Goal: Information Seeking & Learning: Check status

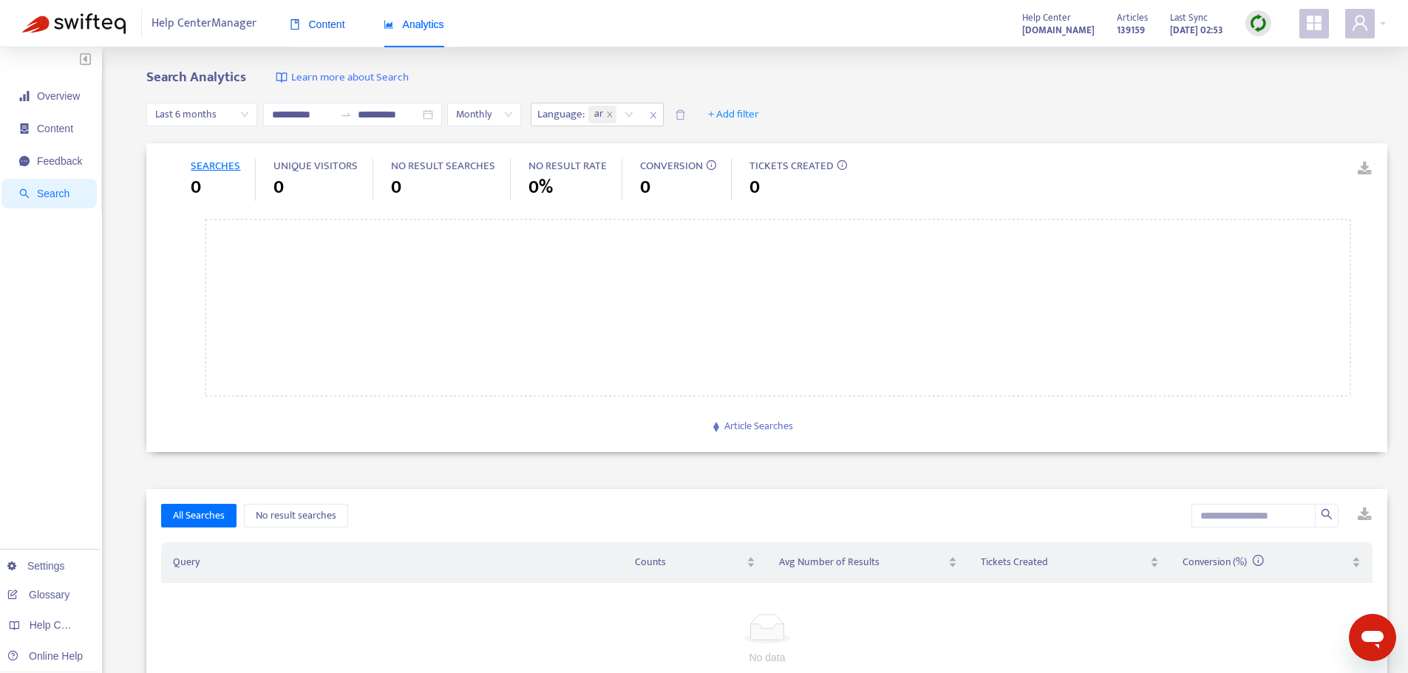
click at [306, 24] on span "Content" at bounding box center [317, 24] width 55 height 12
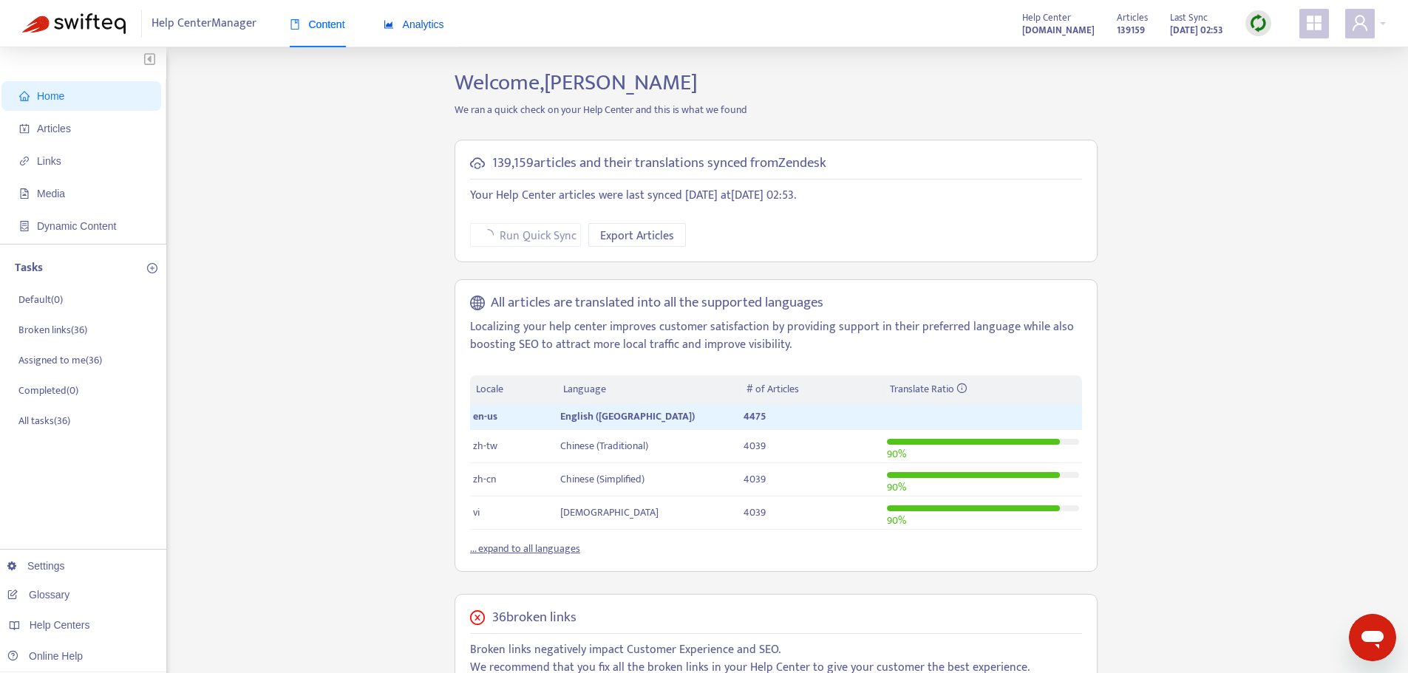
click at [424, 19] on span "Analytics" at bounding box center [414, 24] width 61 height 12
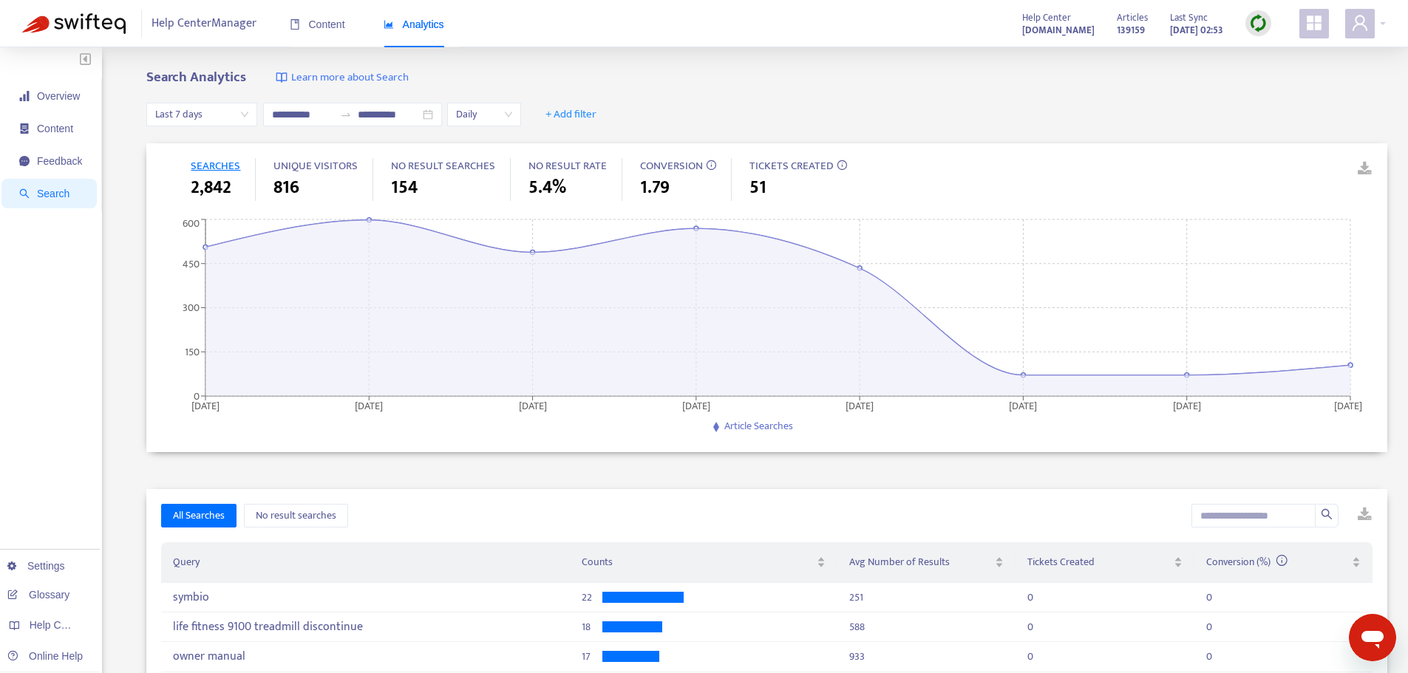
click at [241, 109] on span "Last 7 days" at bounding box center [201, 114] width 93 height 22
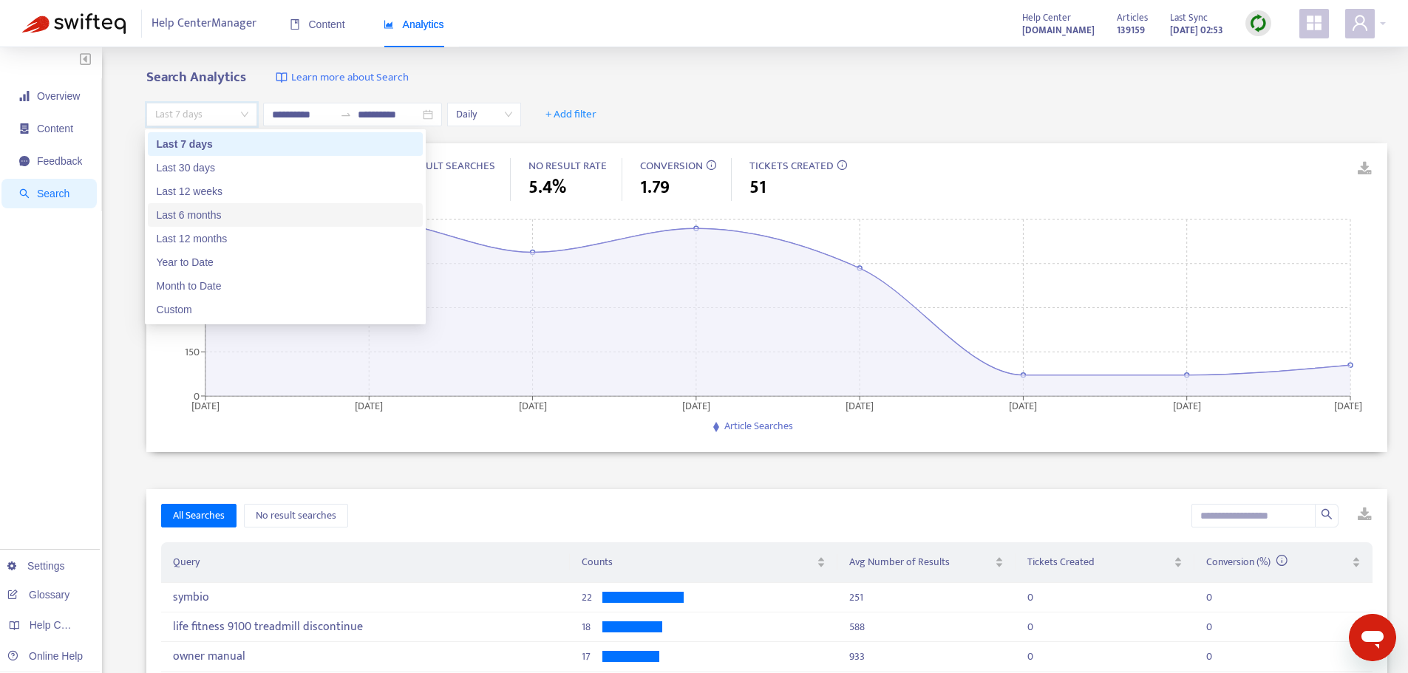
click at [194, 218] on div "Last 6 months" at bounding box center [285, 215] width 257 height 16
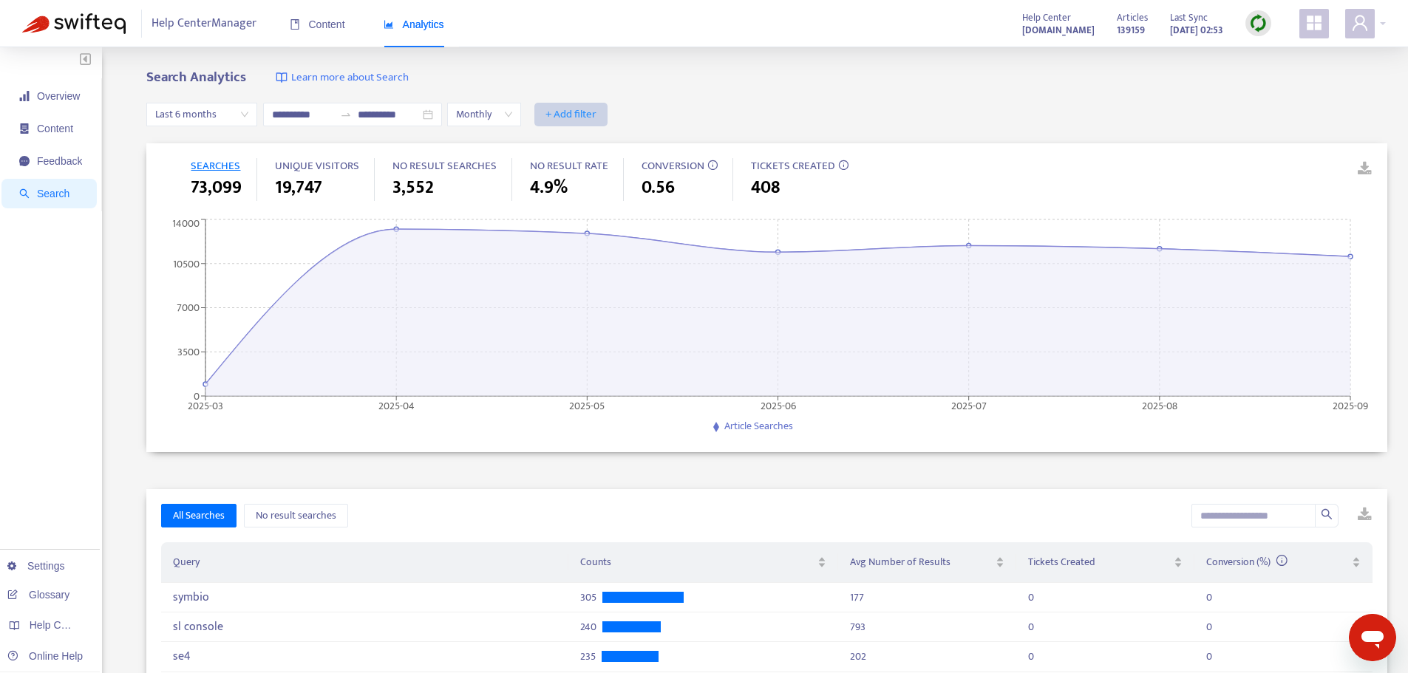
click at [597, 118] on span "+ Add filter" at bounding box center [571, 115] width 51 height 18
click at [605, 189] on span "Visitors" at bounding box center [607, 191] width 58 height 16
click at [642, 109] on div "Visitors: All" at bounding box center [587, 114] width 110 height 22
click at [593, 171] on div "Staff" at bounding box center [703, 167] width 257 height 16
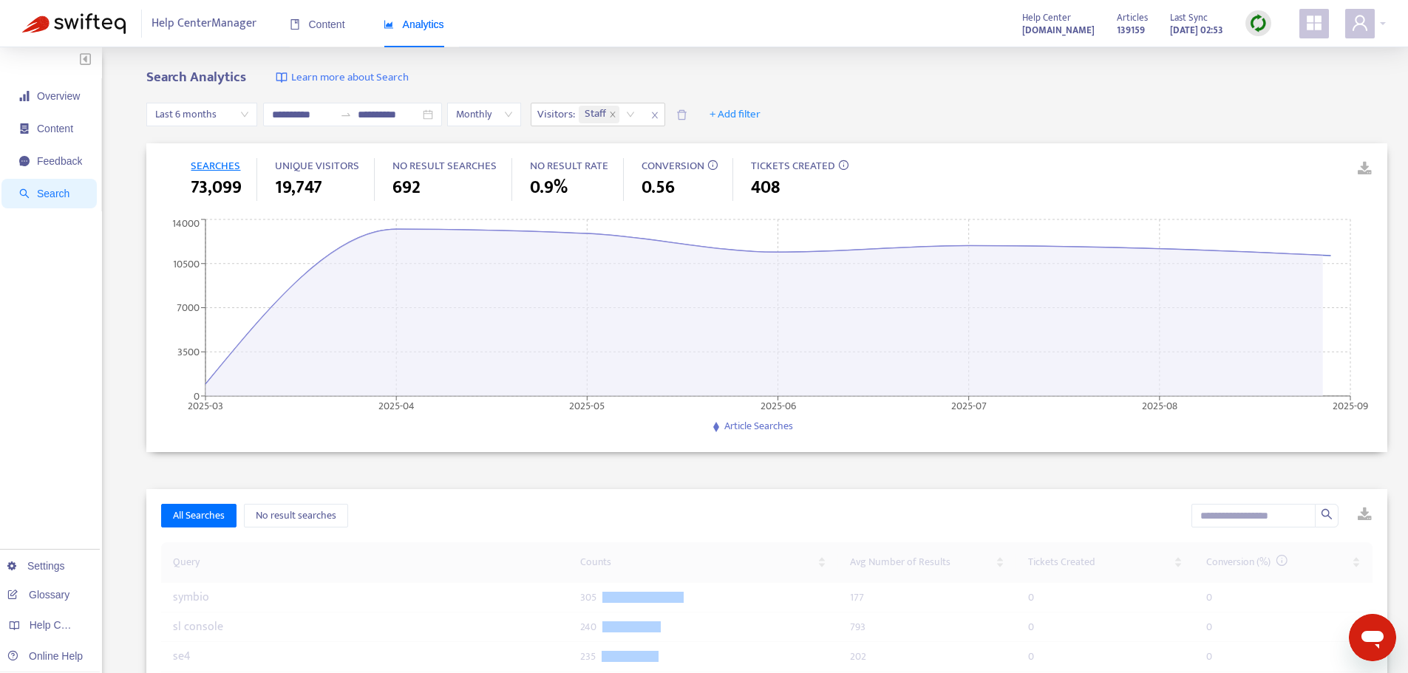
click at [247, 117] on div "Last 6 months" at bounding box center [201, 115] width 111 height 24
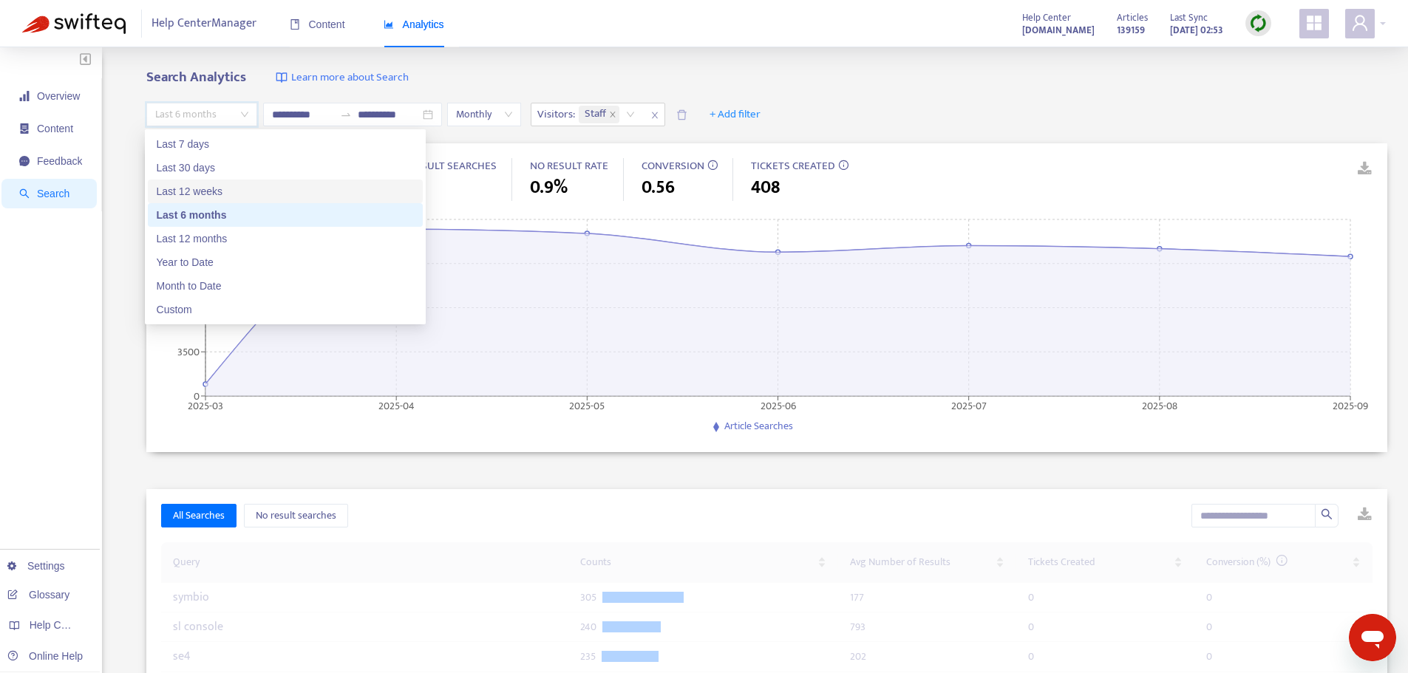
click at [198, 189] on div "Last 12 weeks" at bounding box center [285, 191] width 257 height 16
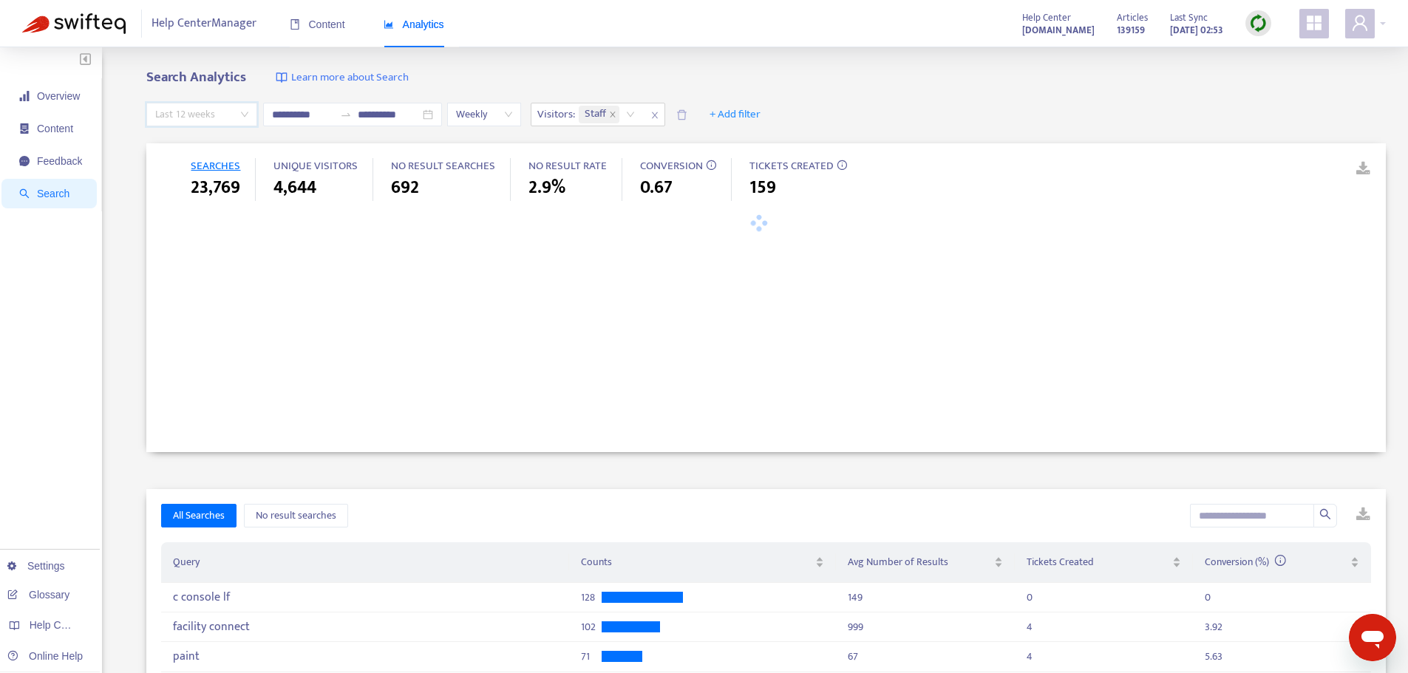
click at [242, 112] on span "Last 12 weeks" at bounding box center [201, 114] width 93 height 22
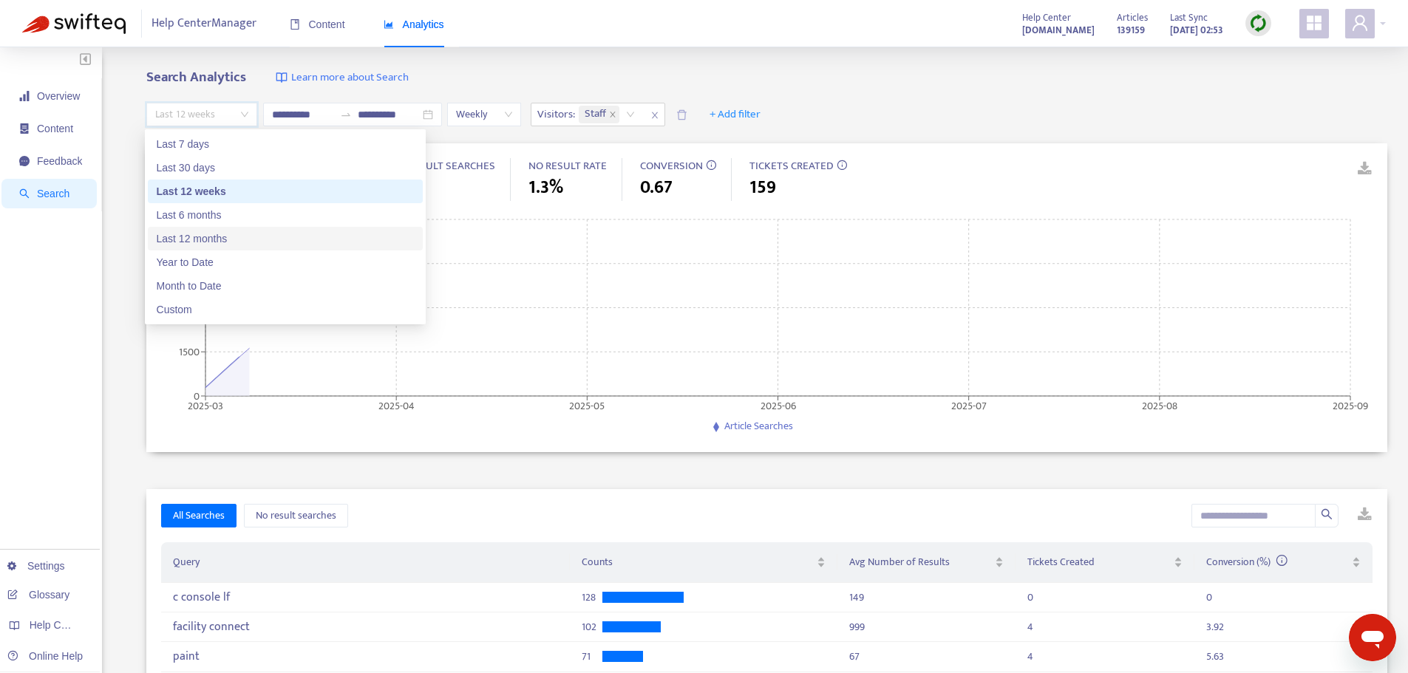
click at [219, 242] on div "Last 12 months" at bounding box center [285, 239] width 257 height 16
type input "**********"
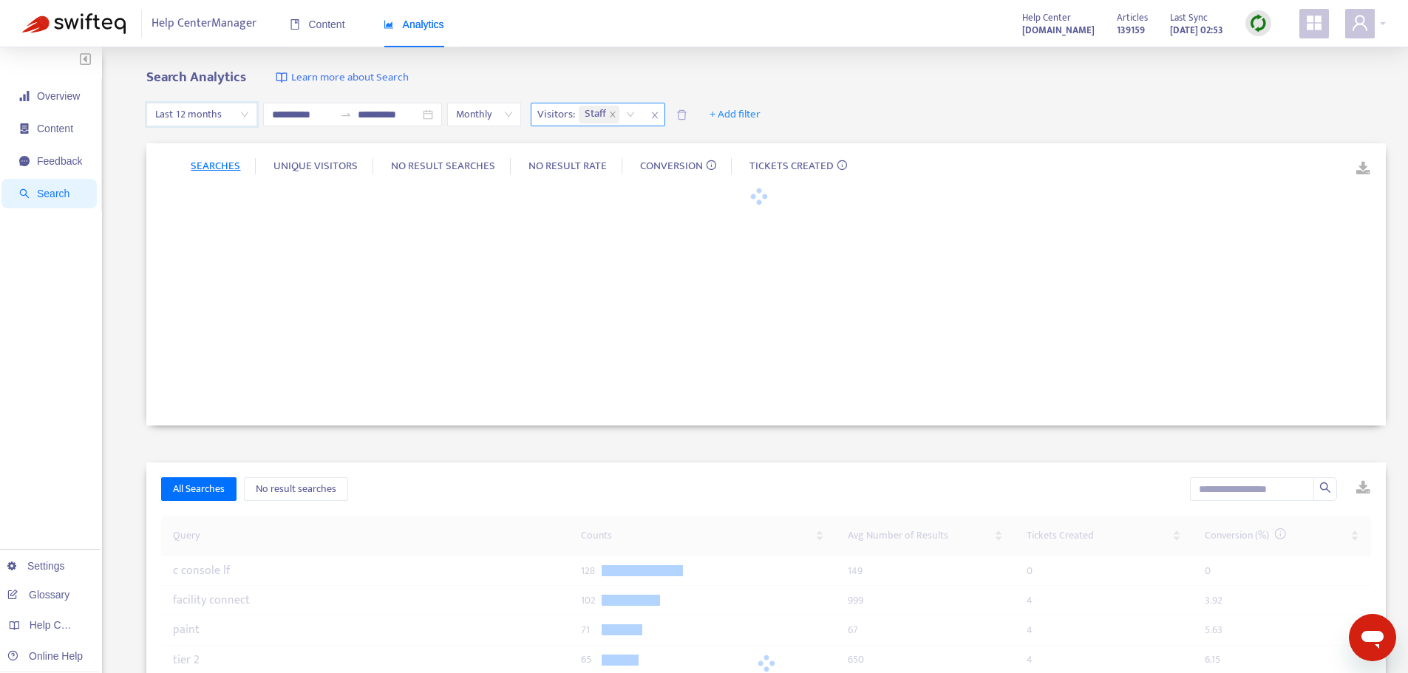
click at [659, 116] on icon "close" at bounding box center [655, 115] width 9 height 9
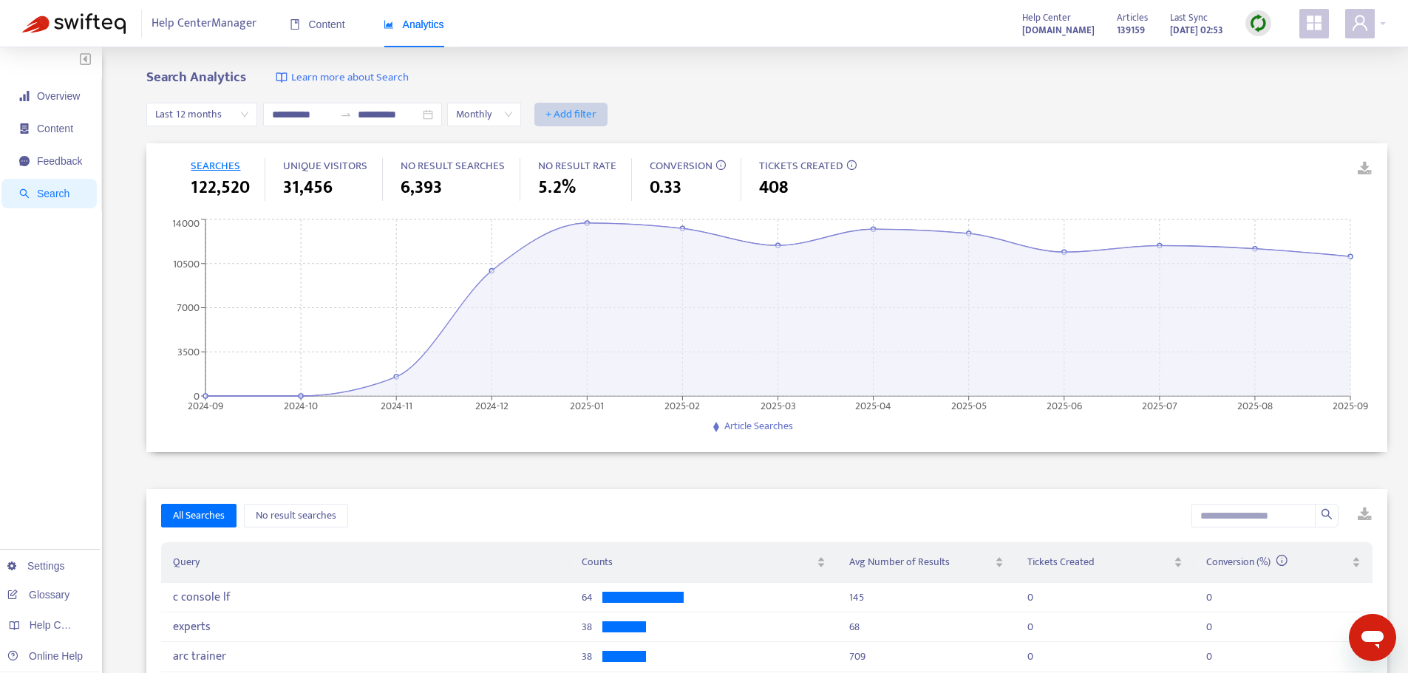
click at [597, 112] on span "+ Add filter" at bounding box center [571, 115] width 51 height 18
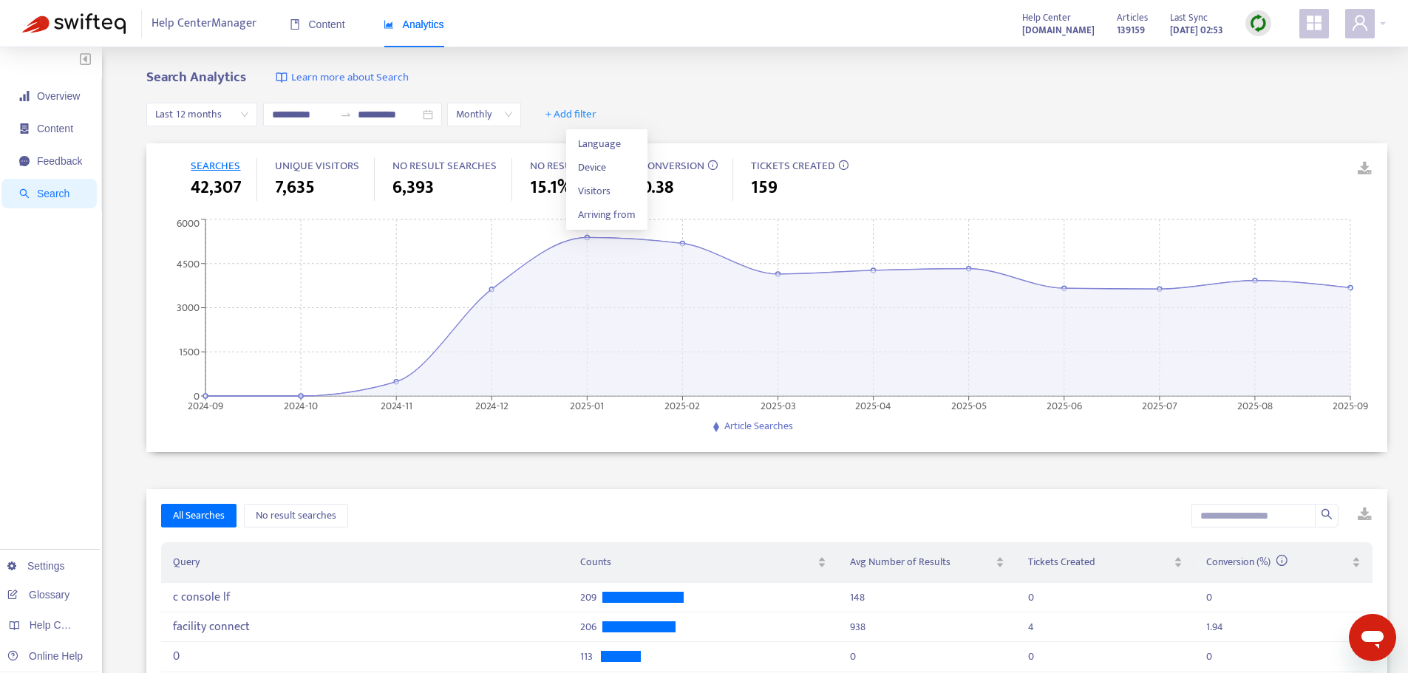
click at [747, 90] on div "**********" at bounding box center [766, 114] width 1241 height 57
click at [597, 113] on span "+ Add filter" at bounding box center [571, 115] width 51 height 18
click at [594, 191] on span "Visitors" at bounding box center [607, 191] width 58 height 16
click at [642, 117] on div "Visitors: All" at bounding box center [587, 114] width 110 height 22
click at [608, 172] on div "Staff" at bounding box center [703, 167] width 257 height 16
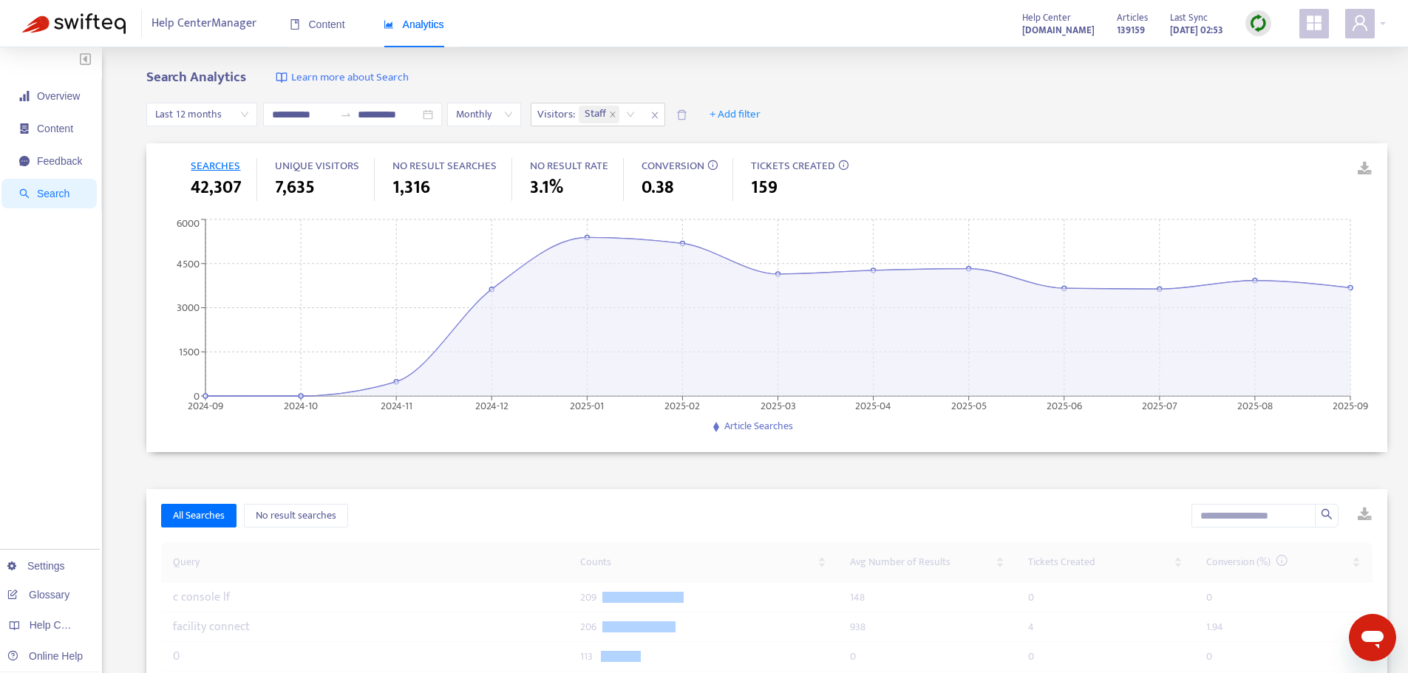
click at [826, 95] on div "**********" at bounding box center [766, 114] width 1241 height 57
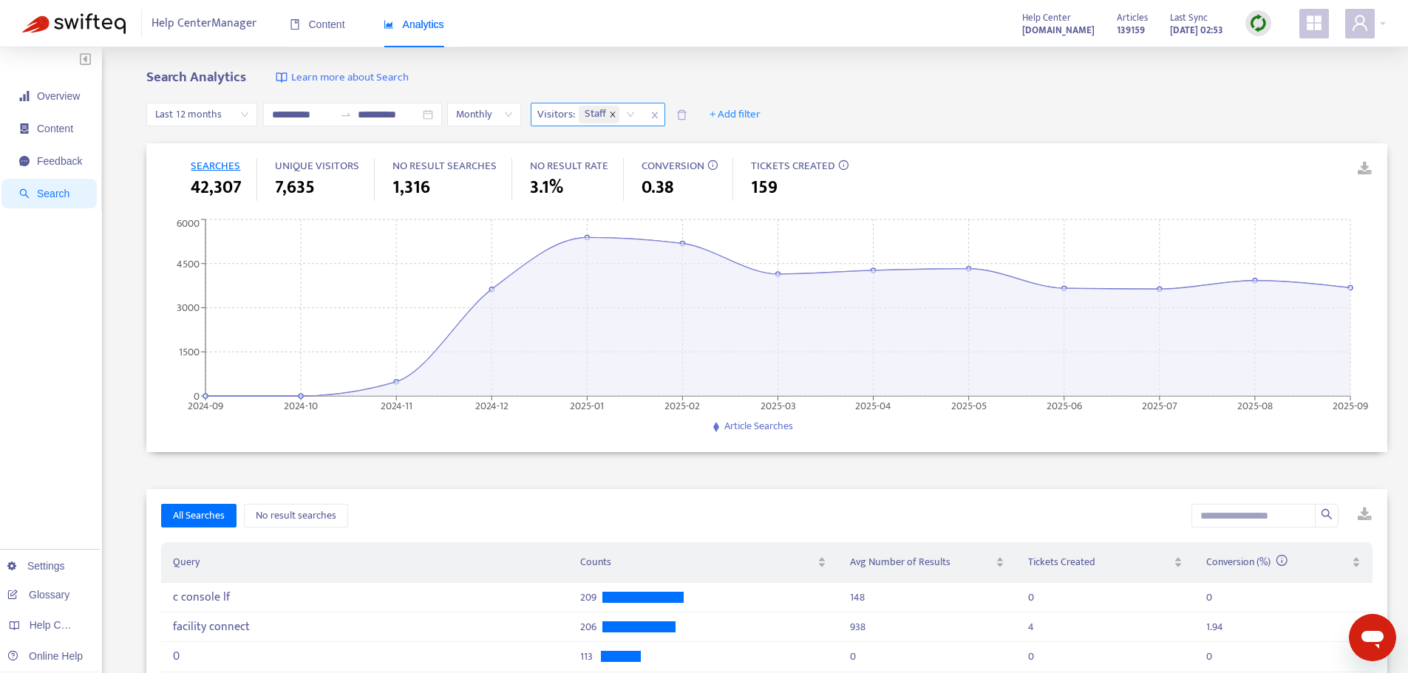
click at [617, 115] on icon "close" at bounding box center [612, 114] width 7 height 7
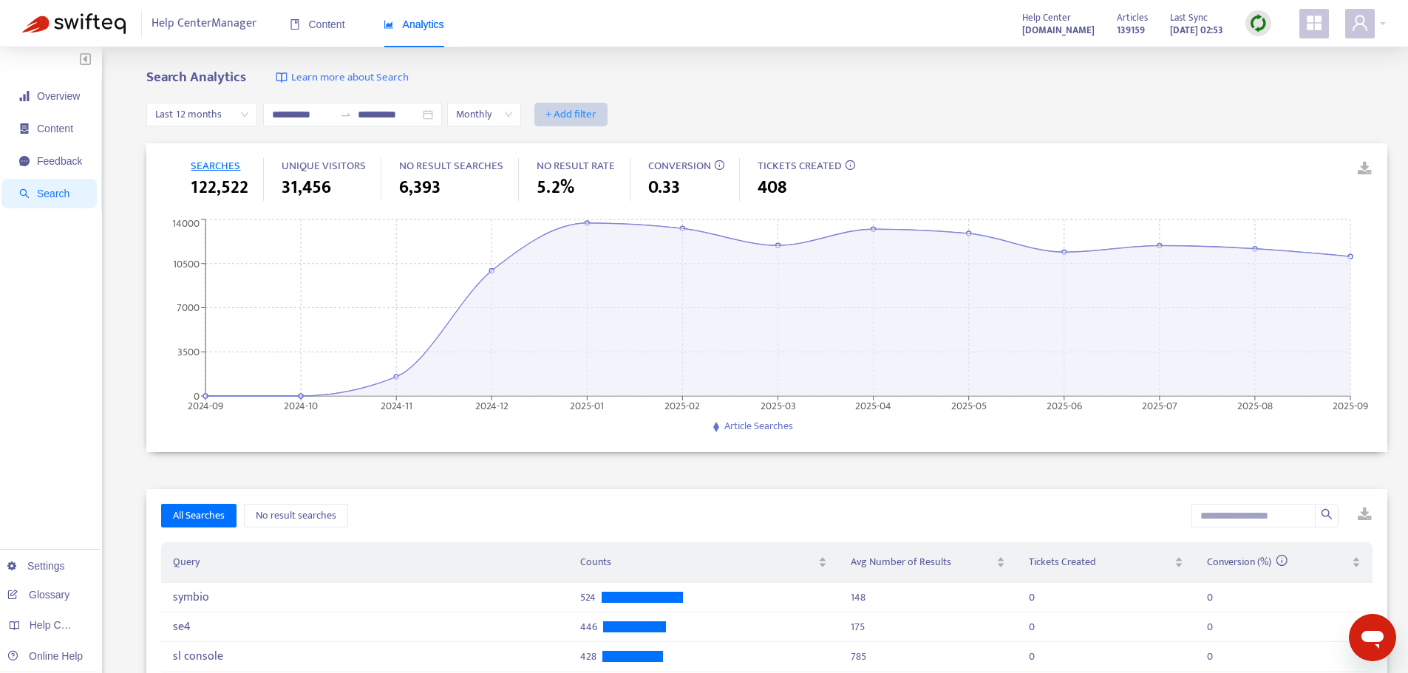
click at [597, 117] on span "+ Add filter" at bounding box center [571, 115] width 51 height 18
click at [600, 191] on span "Visitors" at bounding box center [607, 191] width 58 height 16
click at [733, 55] on div "**********" at bounding box center [704, 569] width 1408 height 1044
click at [642, 115] on div "Visitors: All" at bounding box center [587, 114] width 110 height 22
click at [603, 166] on div "Staff" at bounding box center [703, 167] width 257 height 16
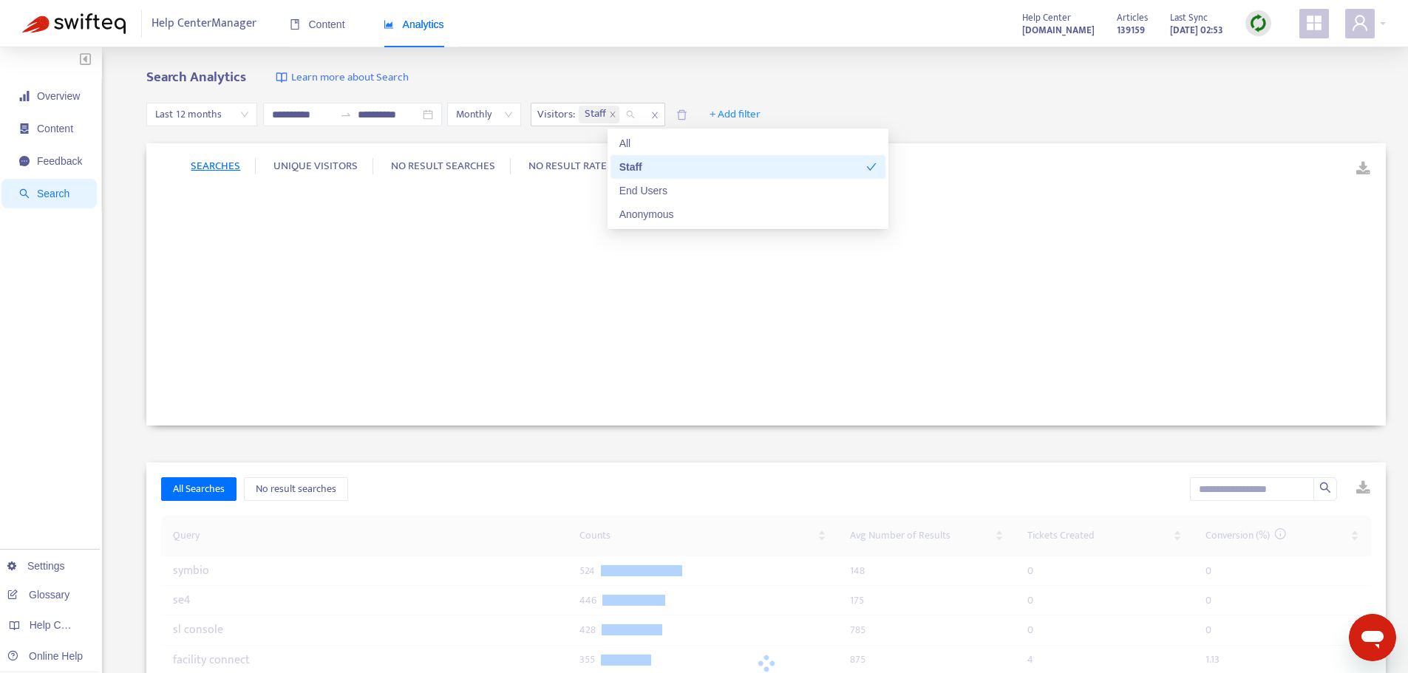
click at [829, 75] on div "Search Analytics Learn more about Search" at bounding box center [766, 77] width 1240 height 17
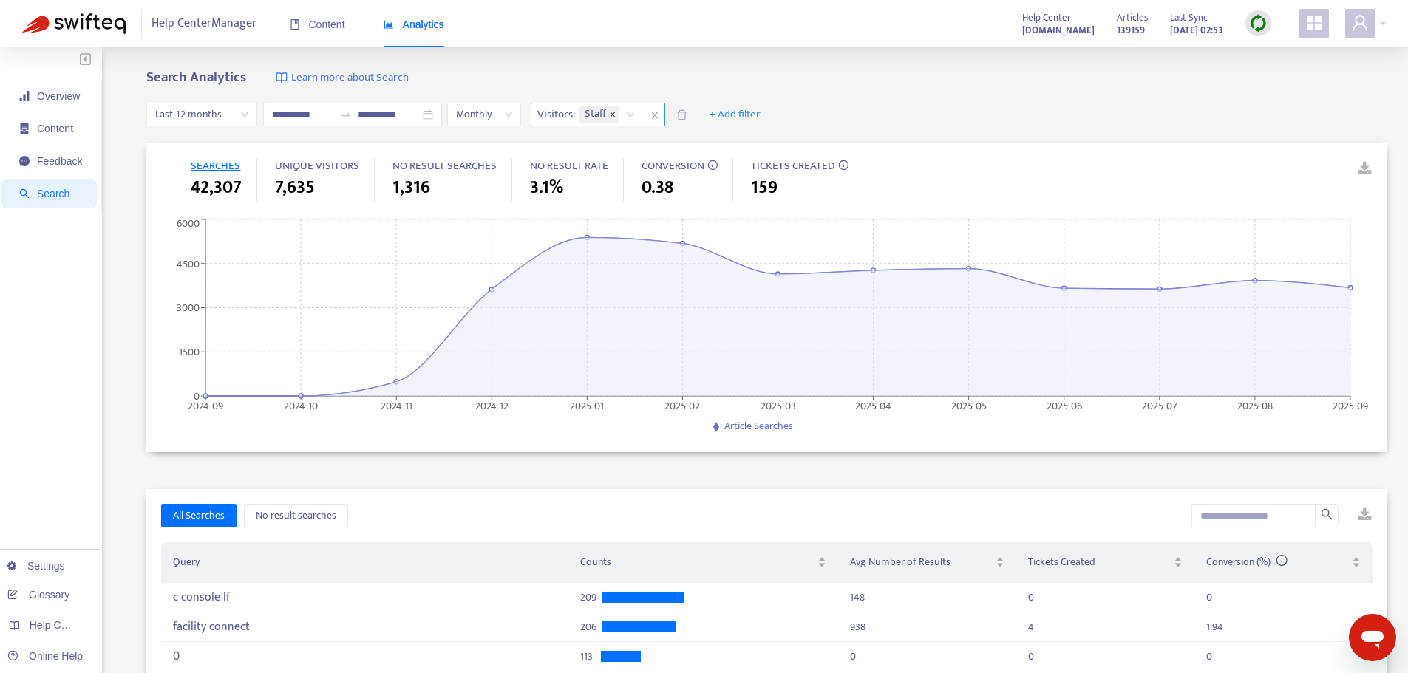
click at [615, 114] on icon "close" at bounding box center [612, 114] width 5 height 5
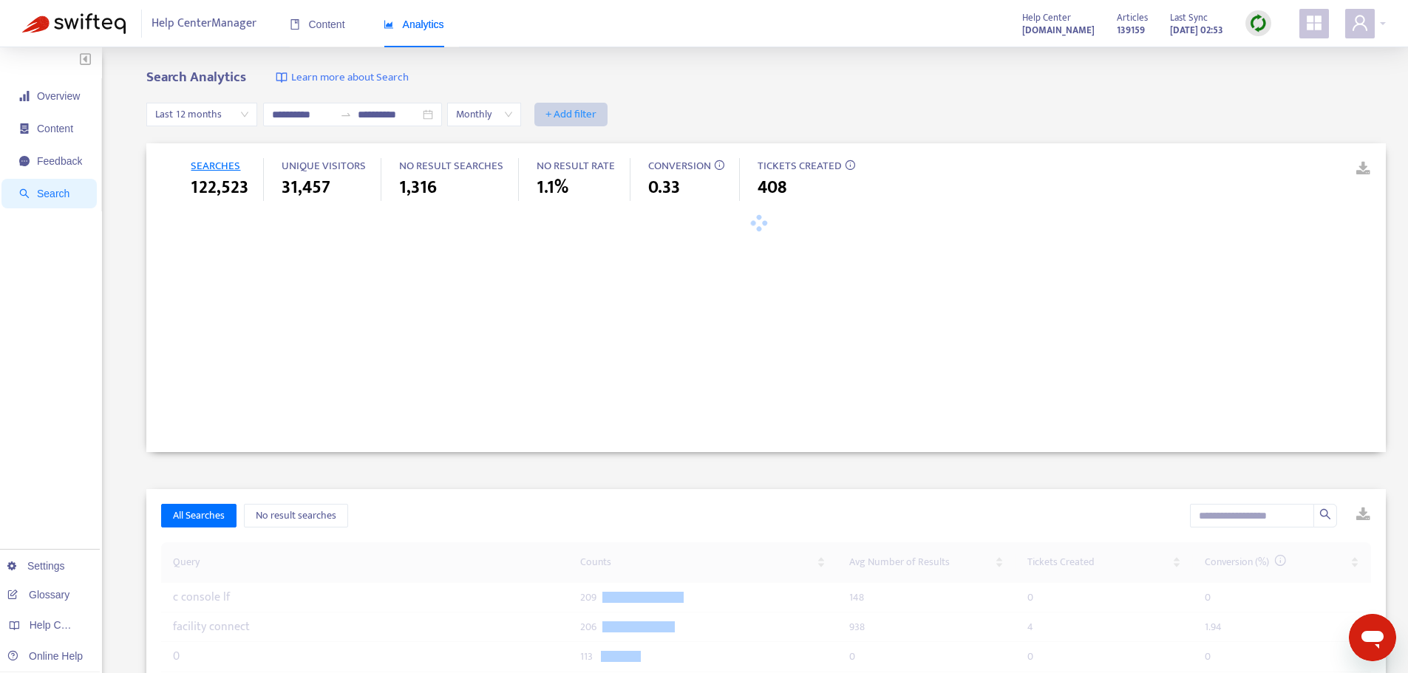
click at [597, 113] on span "+ Add filter" at bounding box center [571, 115] width 51 height 18
click at [591, 193] on span "Visitors" at bounding box center [607, 191] width 58 height 16
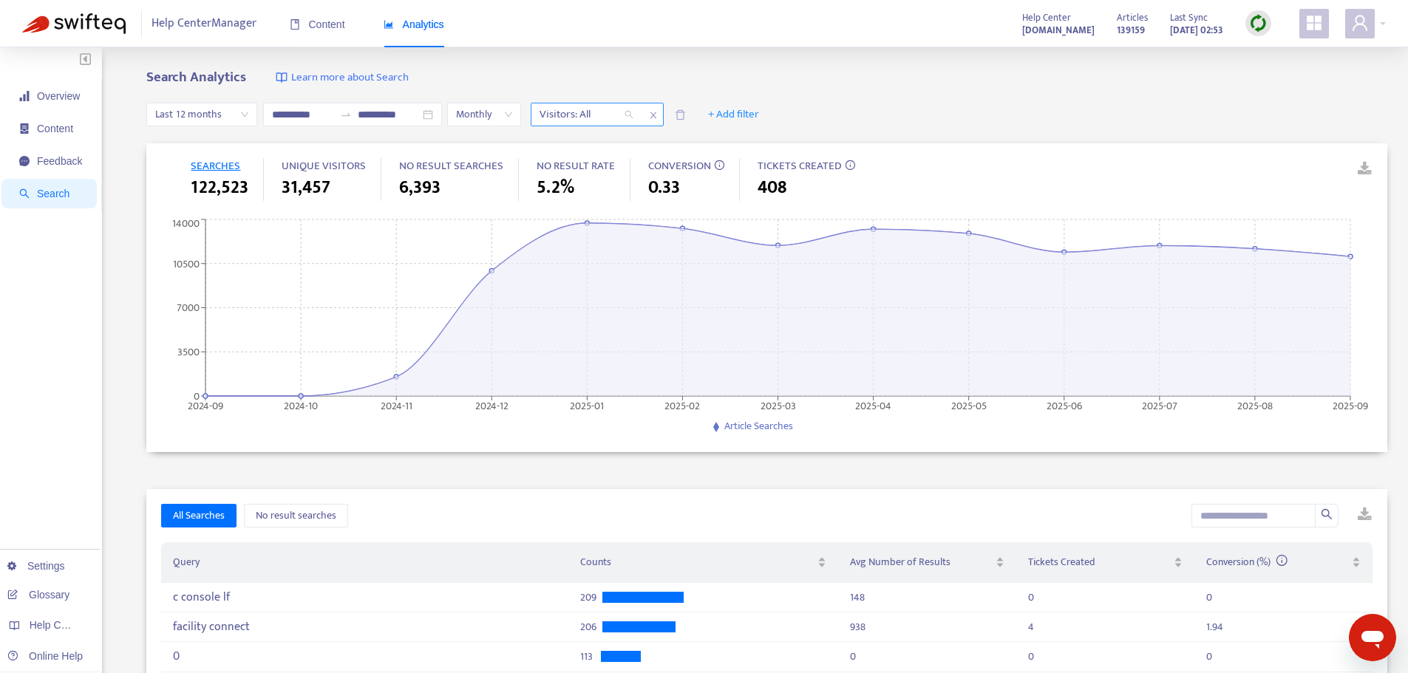
click at [642, 119] on div "Visitors: All" at bounding box center [587, 114] width 110 height 22
click at [607, 193] on div "End Users" at bounding box center [703, 191] width 257 height 16
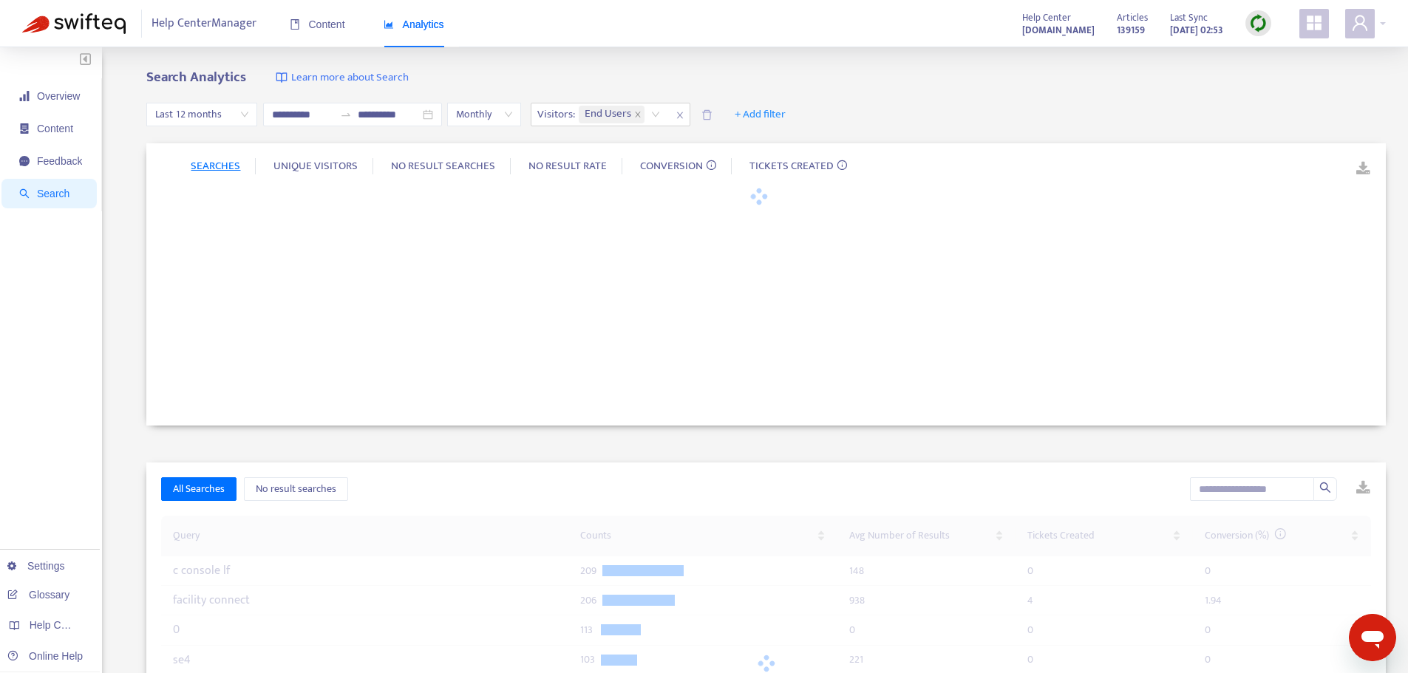
click at [979, 100] on div "**********" at bounding box center [766, 114] width 1240 height 57
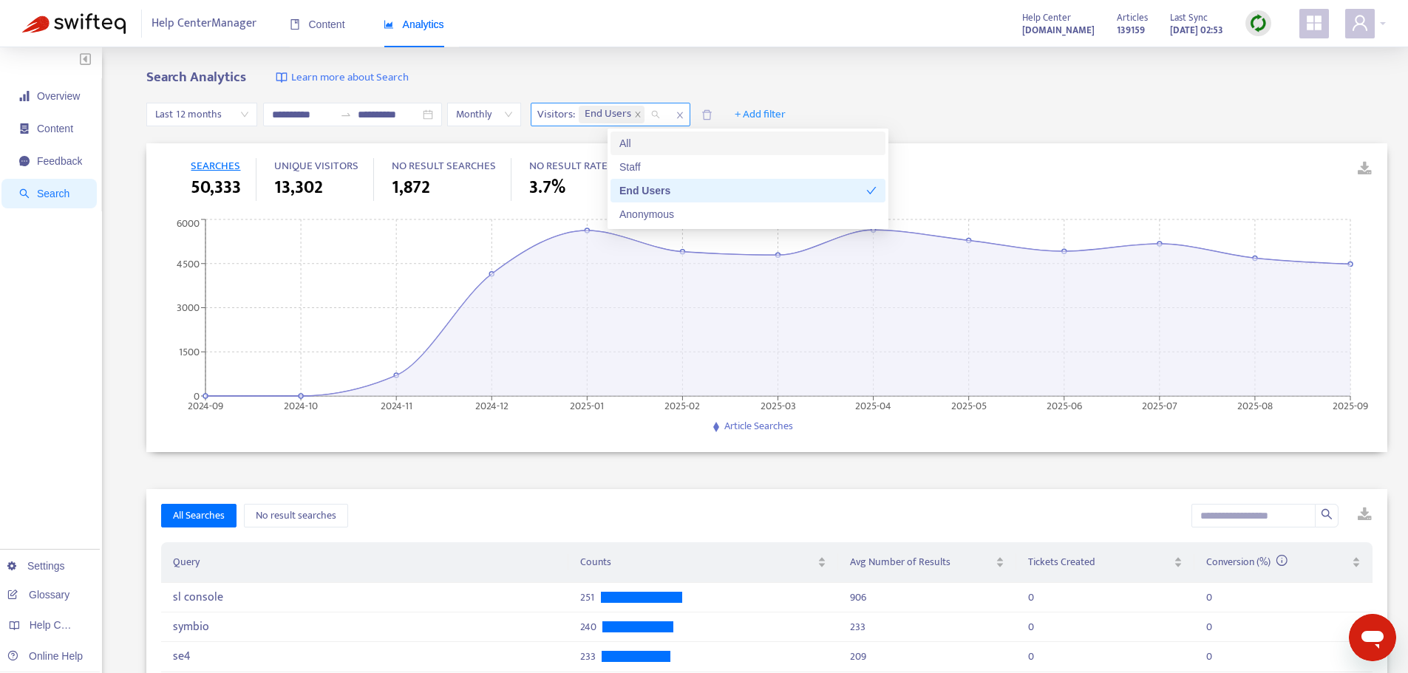
click at [668, 118] on div "End Users" at bounding box center [622, 114] width 92 height 22
click at [656, 214] on div "Anonymous" at bounding box center [747, 214] width 257 height 16
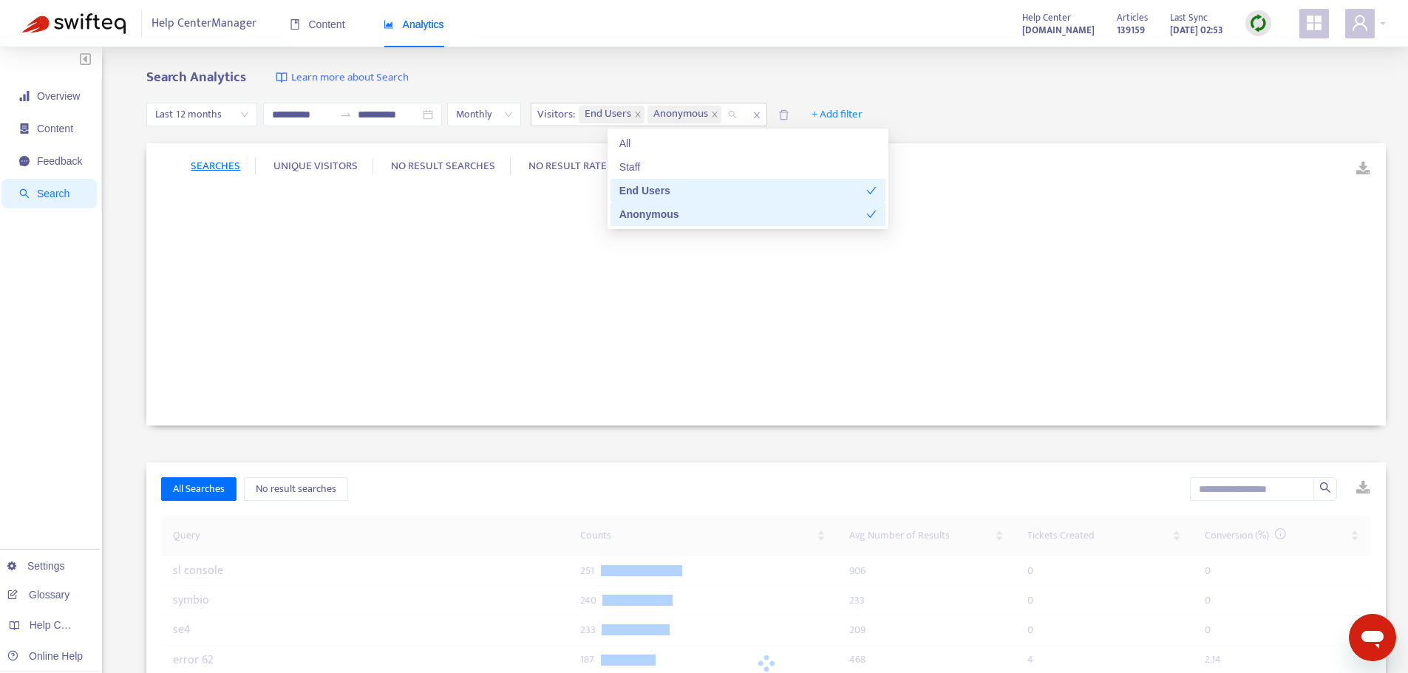
click at [651, 191] on div "End Users" at bounding box center [742, 191] width 247 height 16
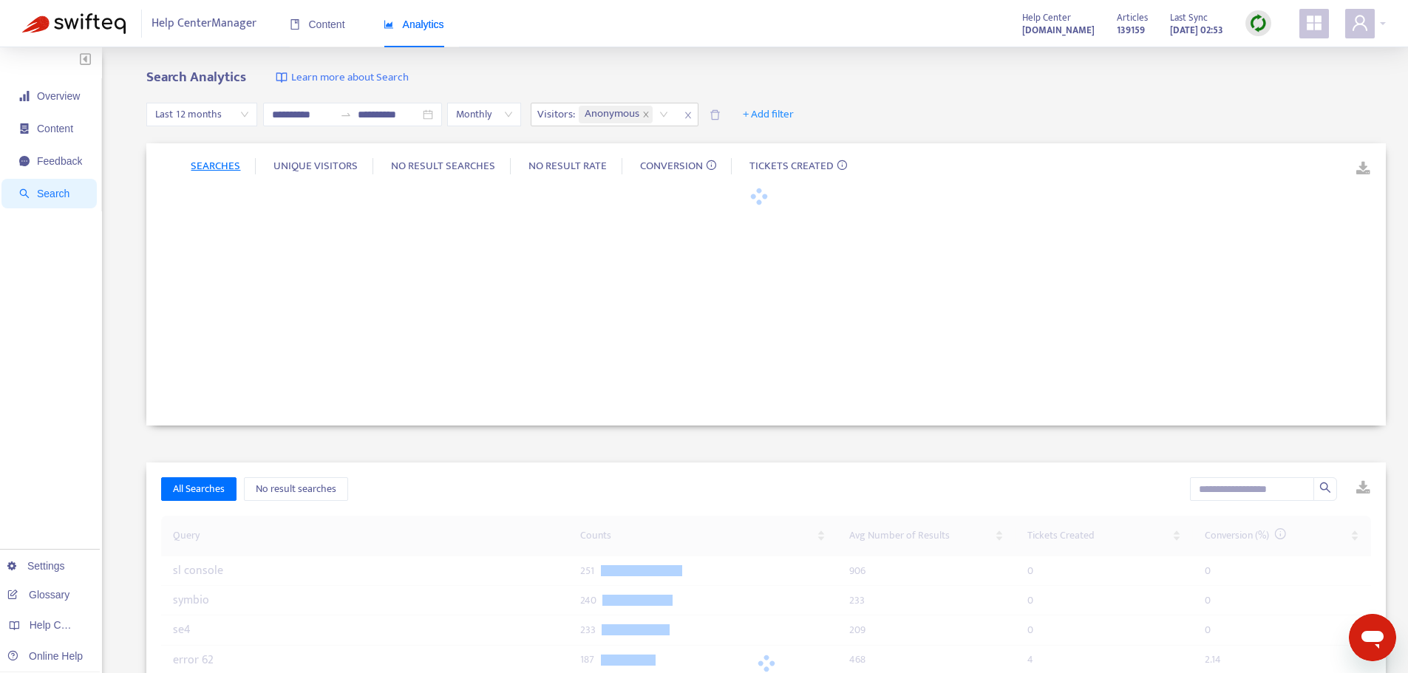
click at [934, 94] on div "**********" at bounding box center [766, 114] width 1240 height 57
